Goal: Task Accomplishment & Management: Complete application form

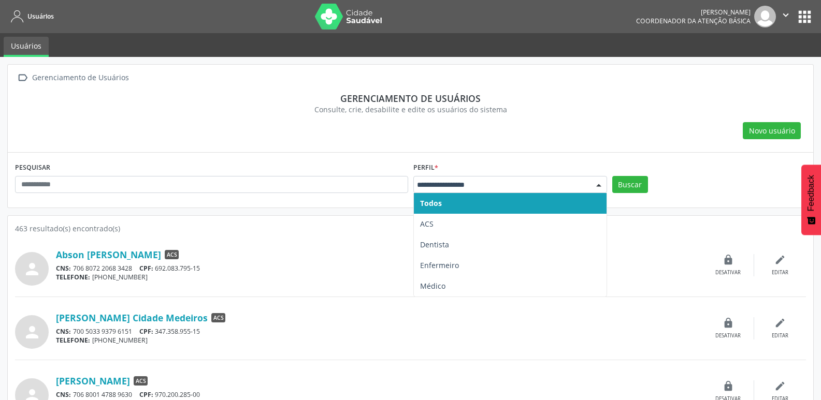
click at [451, 180] on input "text" at bounding box center [501, 185] width 169 height 10
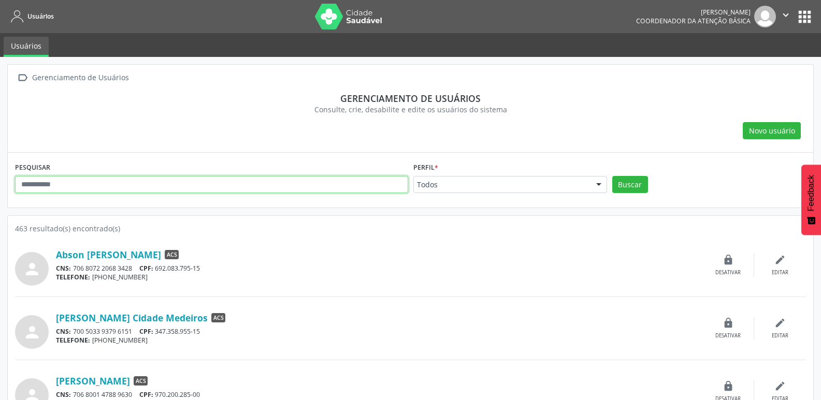
click at [342, 183] on input "text" at bounding box center [211, 185] width 393 height 18
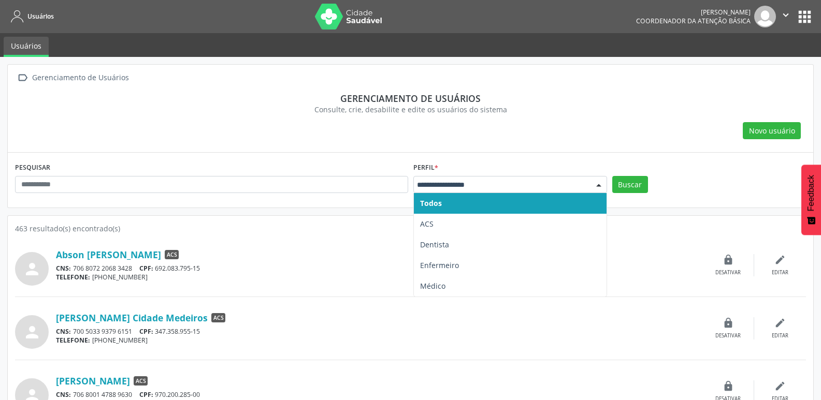
click at [531, 184] on input "text" at bounding box center [501, 185] width 169 height 10
click at [491, 194] on span "Todos" at bounding box center [510, 203] width 193 height 21
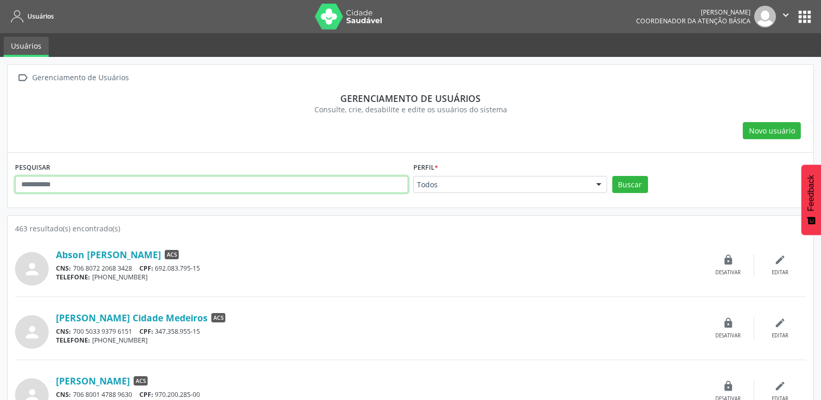
click at [369, 182] on input "text" at bounding box center [211, 185] width 393 height 18
click at [284, 187] on input "text" at bounding box center [211, 185] width 393 height 18
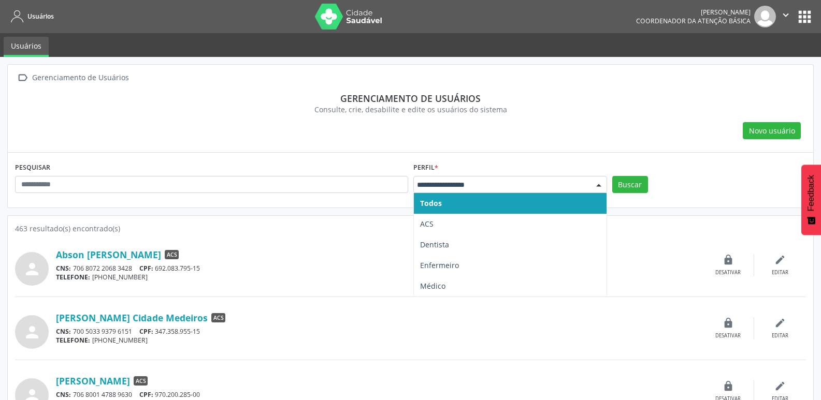
click at [421, 191] on div at bounding box center [510, 185] width 194 height 18
